Goal: Information Seeking & Learning: Learn about a topic

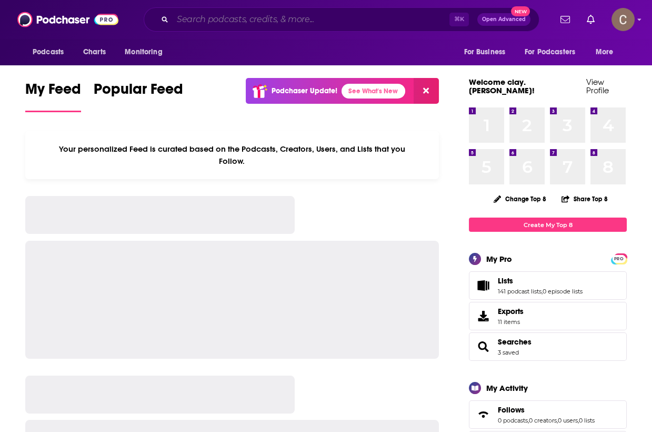
click at [316, 24] on input "Search podcasts, credits, & more..." at bounding box center [311, 19] width 277 height 17
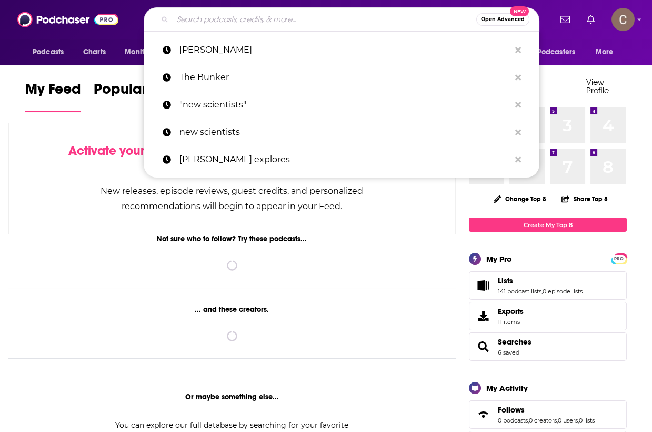
paste input "Gone Cold - [US_STATE] True Crime"
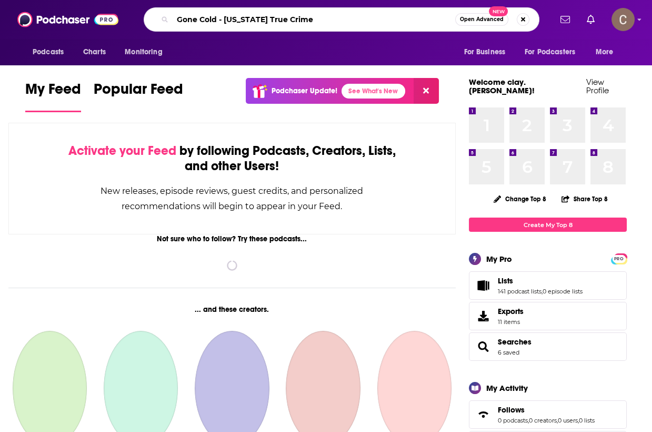
type input "Gone Cold - [US_STATE] True Crime"
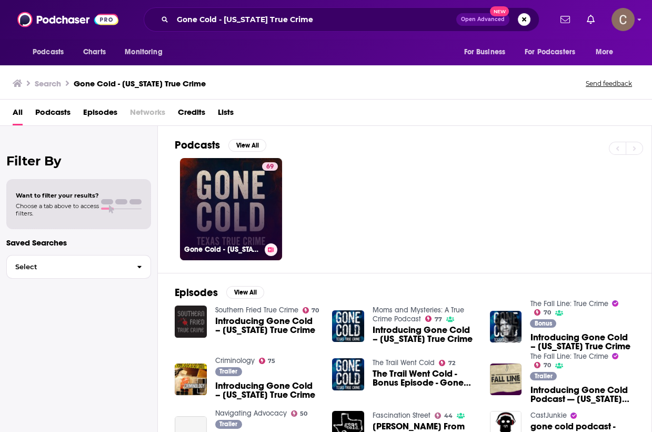
click at [264, 216] on div "69" at bounding box center [270, 202] width 16 height 81
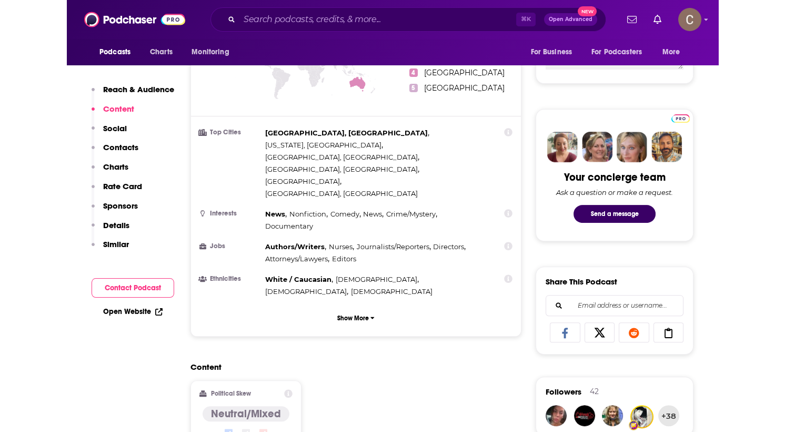
scroll to position [304, 0]
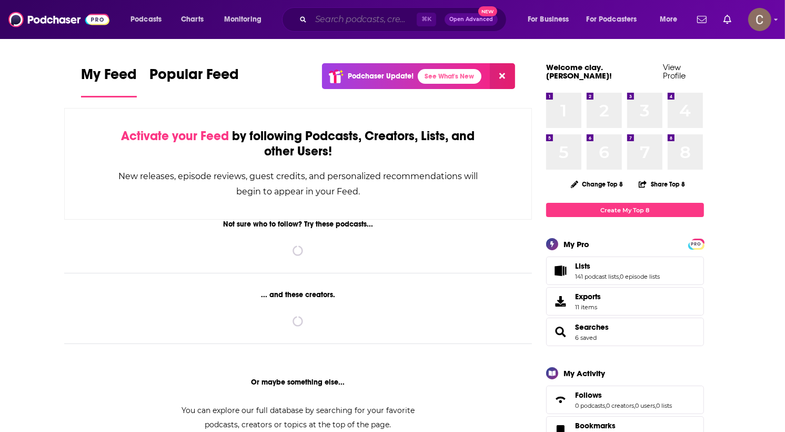
click at [357, 20] on input "Search podcasts, credits, & more..." at bounding box center [364, 19] width 106 height 17
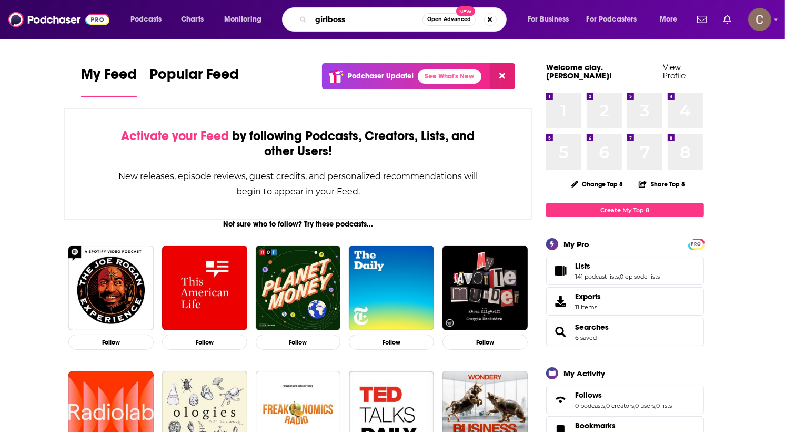
type input "girlboss"
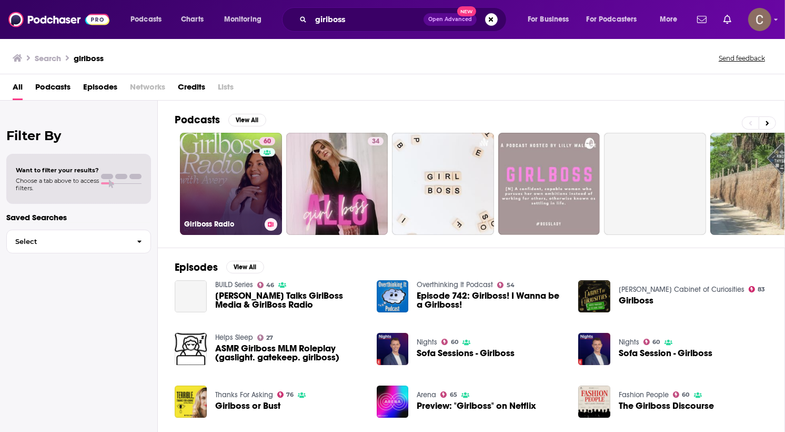
click at [235, 181] on link "60 Girlboss Radio" at bounding box center [231, 184] width 102 height 102
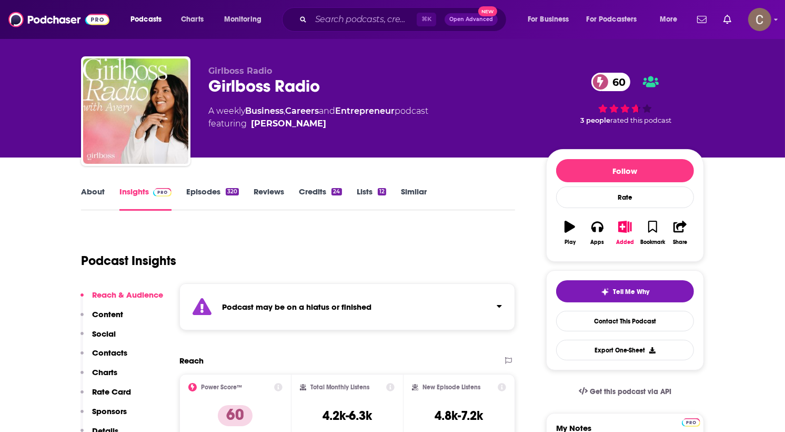
scroll to position [47, 0]
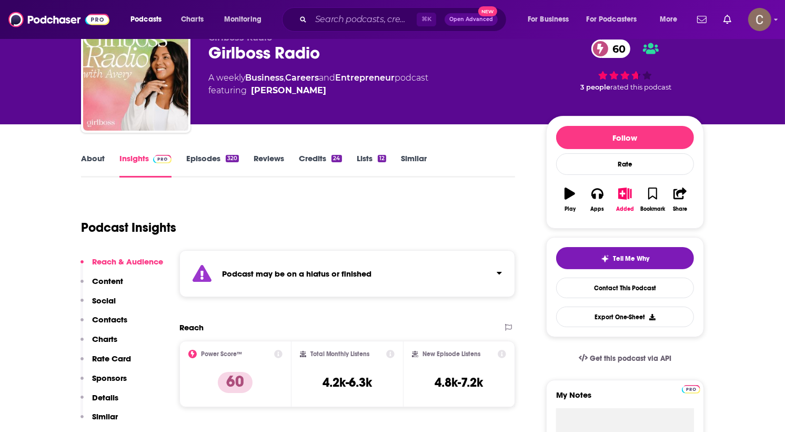
click at [480, 272] on div "Podcast may be on a hiatus or finished" at bounding box center [347, 273] width 336 height 47
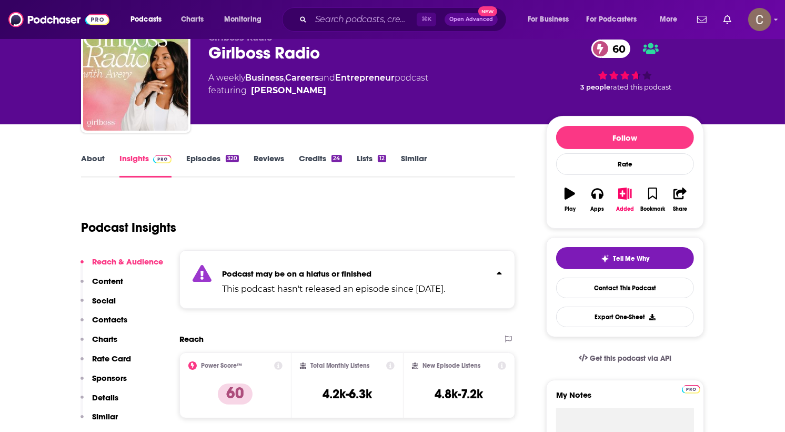
click at [480, 272] on div "Podcast may be on a hiatus or finished This podcast hasn't released an episode …" at bounding box center [347, 279] width 336 height 58
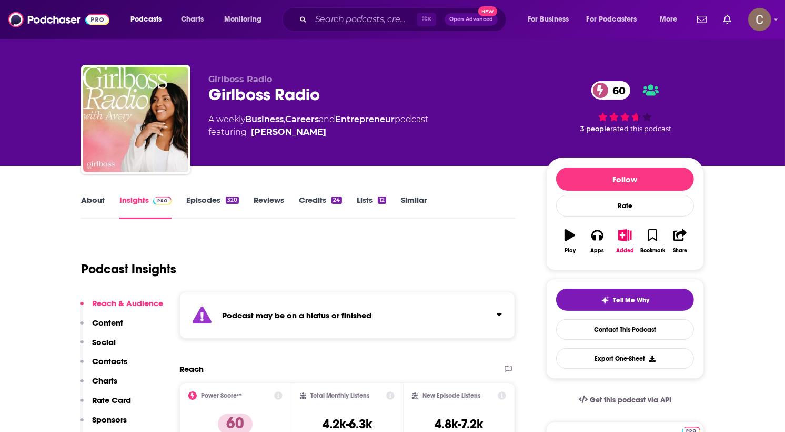
scroll to position [0, 0]
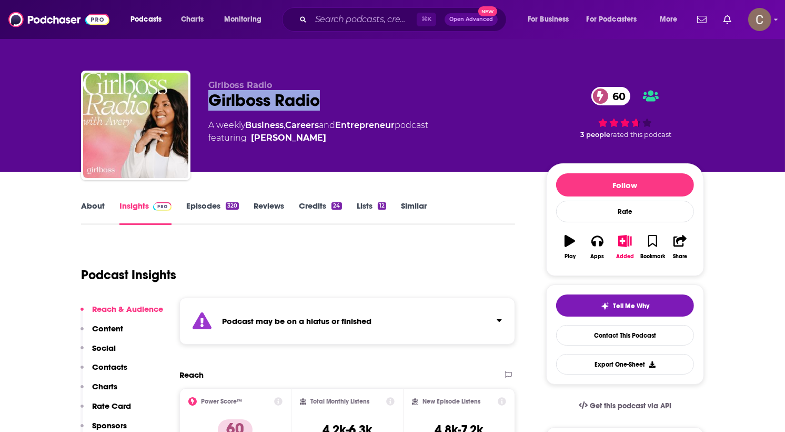
drag, startPoint x: 333, startPoint y: 104, endPoint x: 210, endPoint y: 105, distance: 123.7
click at [210, 105] on div "Girlboss Radio 60" at bounding box center [368, 100] width 321 height 21
copy h2 "Girlboss Radio"
